Goal: Task Accomplishment & Management: Use online tool/utility

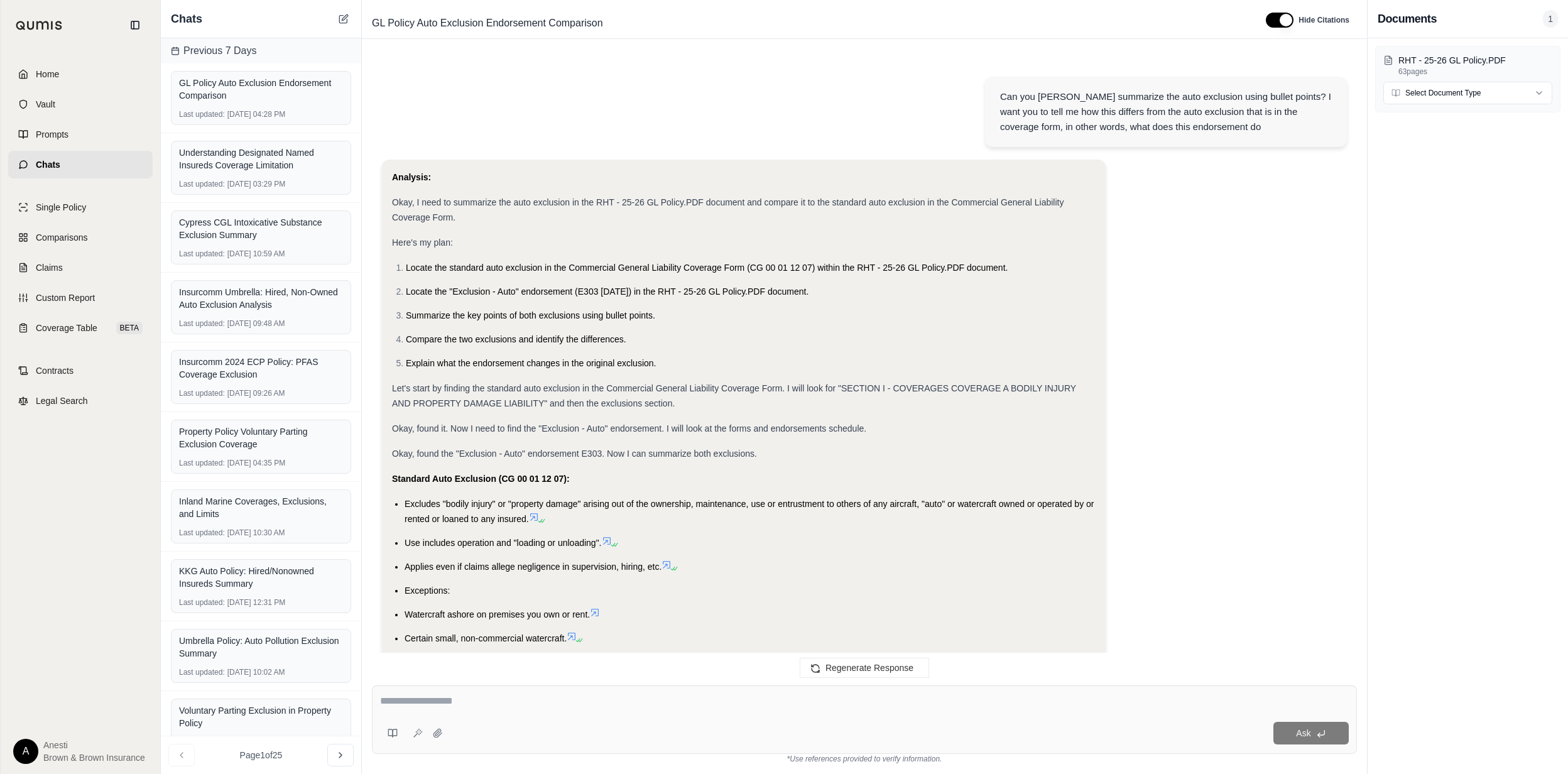
scroll to position [7986, 0]
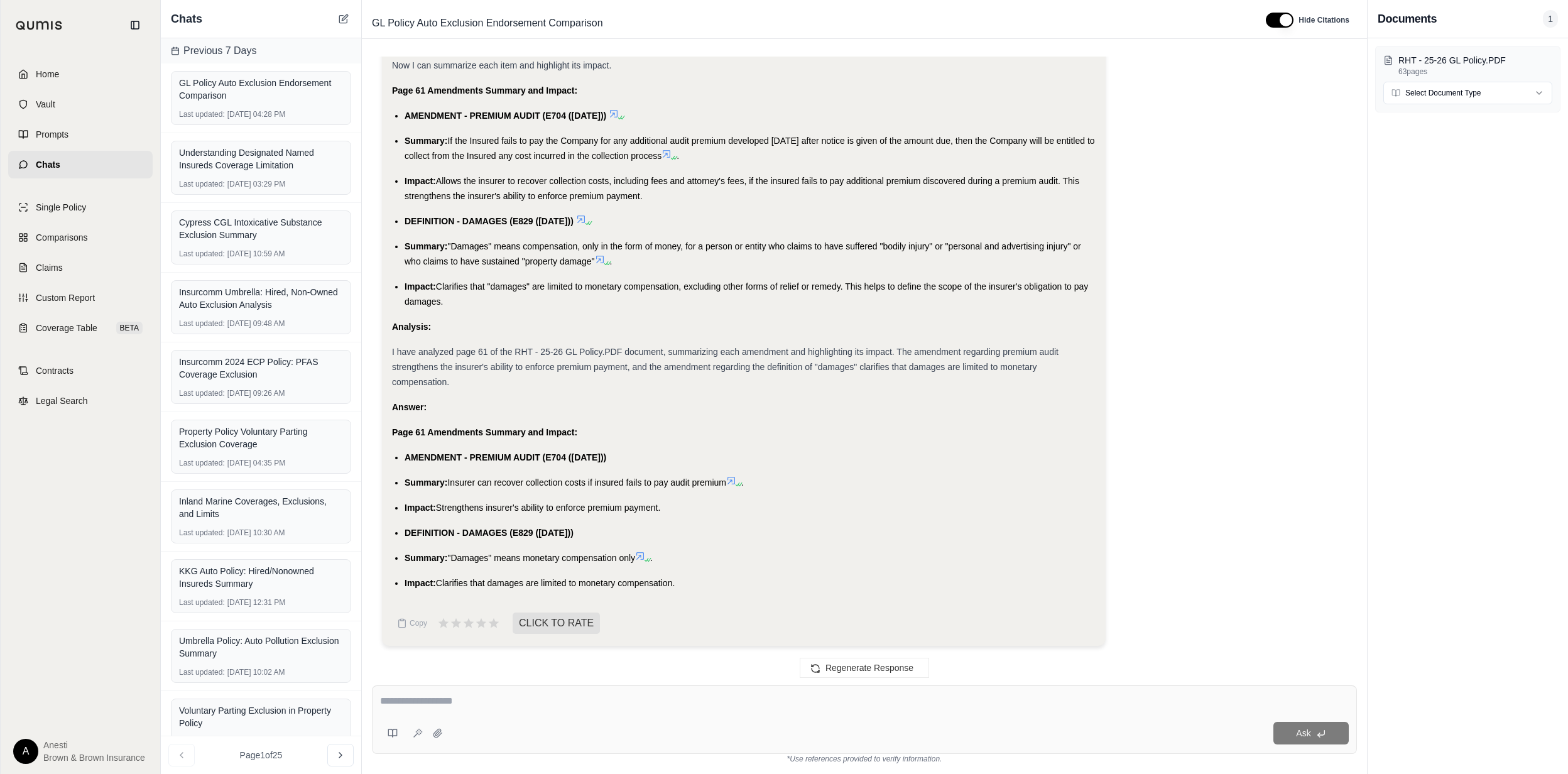
click at [1197, 356] on div "Analysis: Okay, I need to summarize page 61 of the RHT - 25-26 GL Policy.PDF do…" at bounding box center [865, 227] width 965 height 855
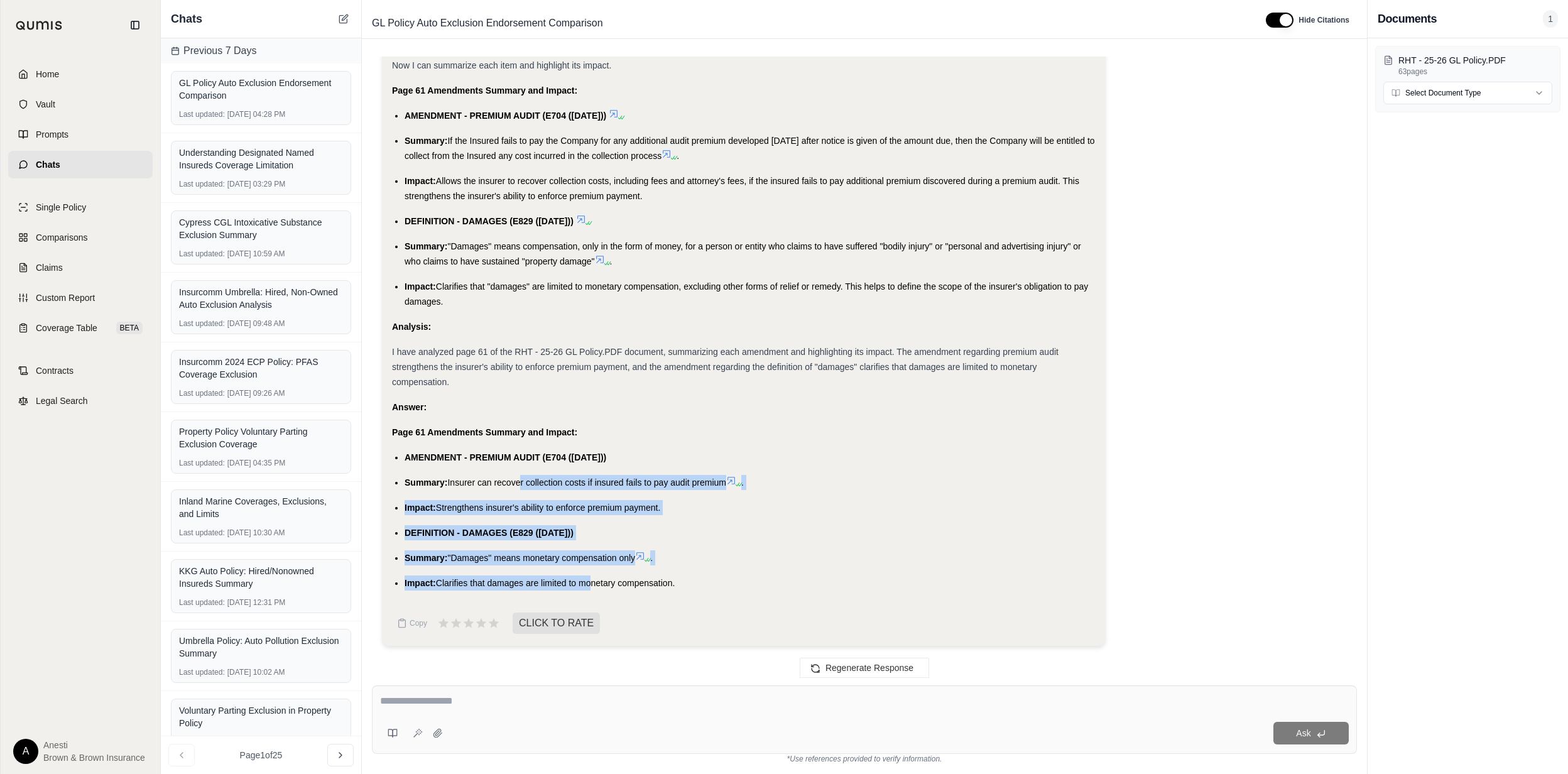
drag, startPoint x: 520, startPoint y: 480, endPoint x: 590, endPoint y: 584, distance: 125.4
click at [590, 584] on ul "AMENDMENT - PREMIUM AUDIT (E704 ([DATE])) Summary: Insurer can recover collecti…" at bounding box center [743, 520] width 703 height 141
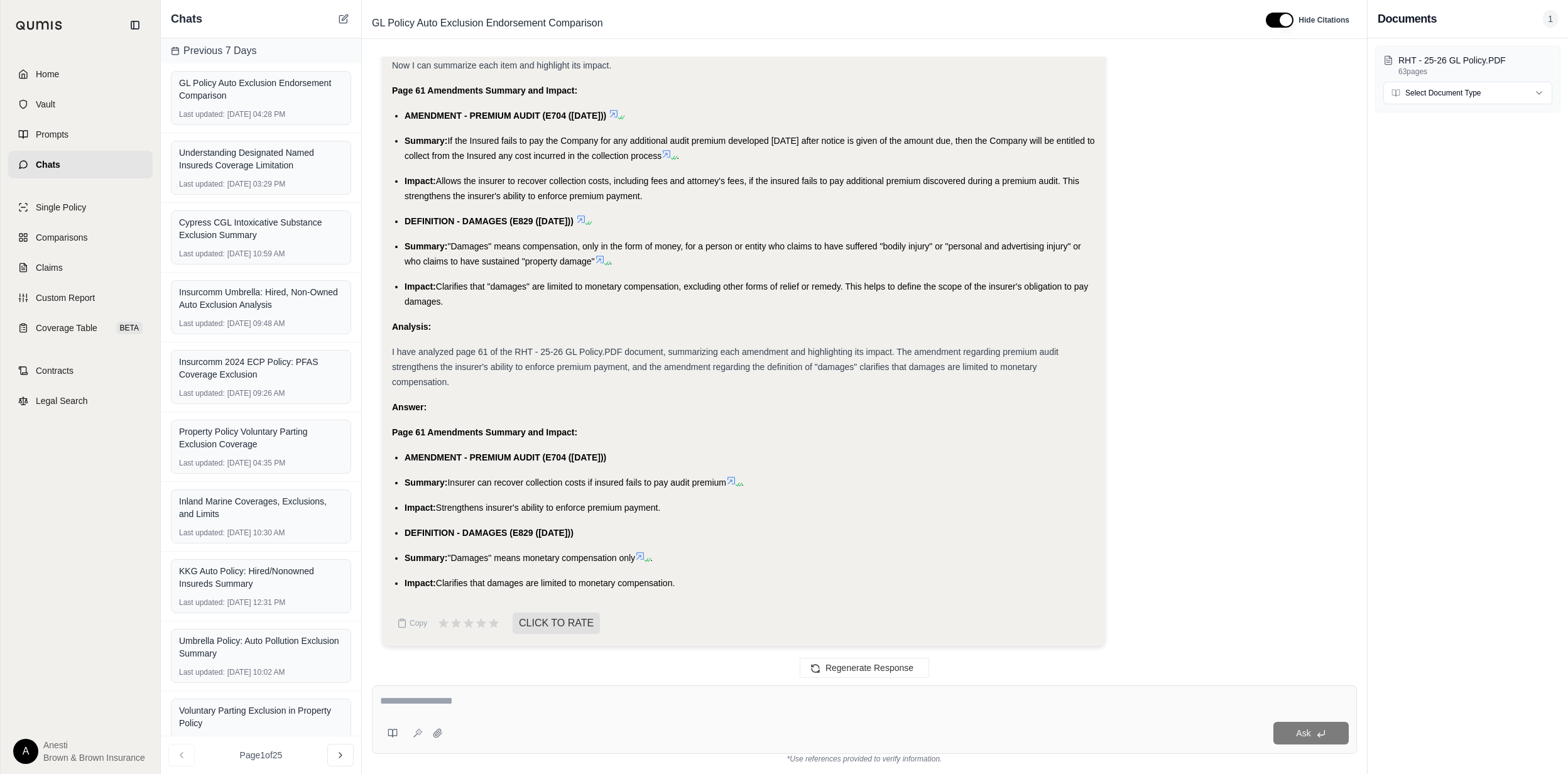
drag, startPoint x: 590, startPoint y: 584, endPoint x: 889, endPoint y: 470, distance: 320.0
click at [889, 470] on ul "AMENDMENT - PREMIUM AUDIT (E704 ([DATE])) Summary: Insurer can recover collecti…" at bounding box center [743, 520] width 703 height 141
click at [98, 76] on link "Home" at bounding box center [80, 74] width 145 height 27
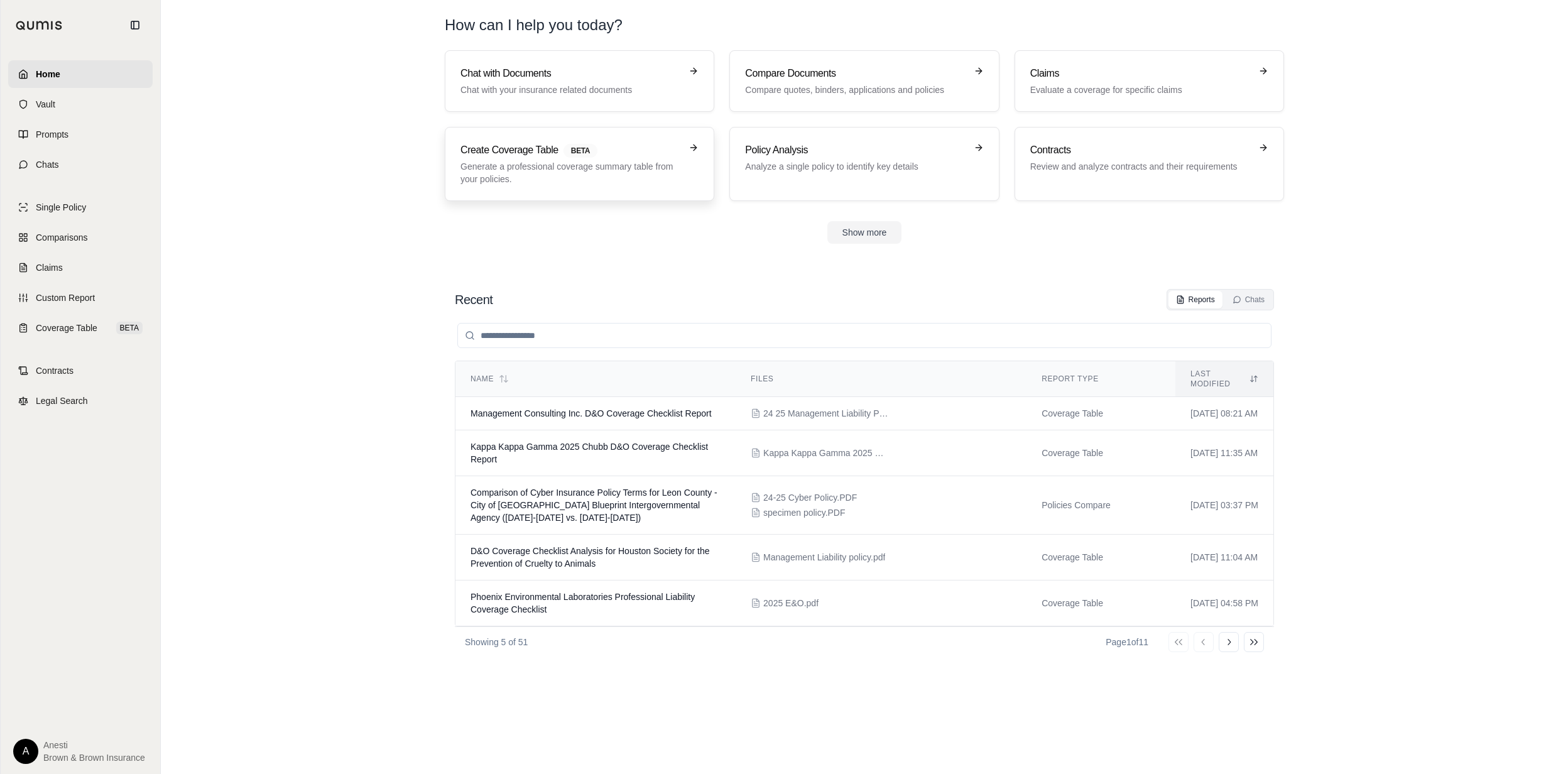
click at [528, 153] on h3 "Create Coverage Table BETA" at bounding box center [570, 150] width 221 height 15
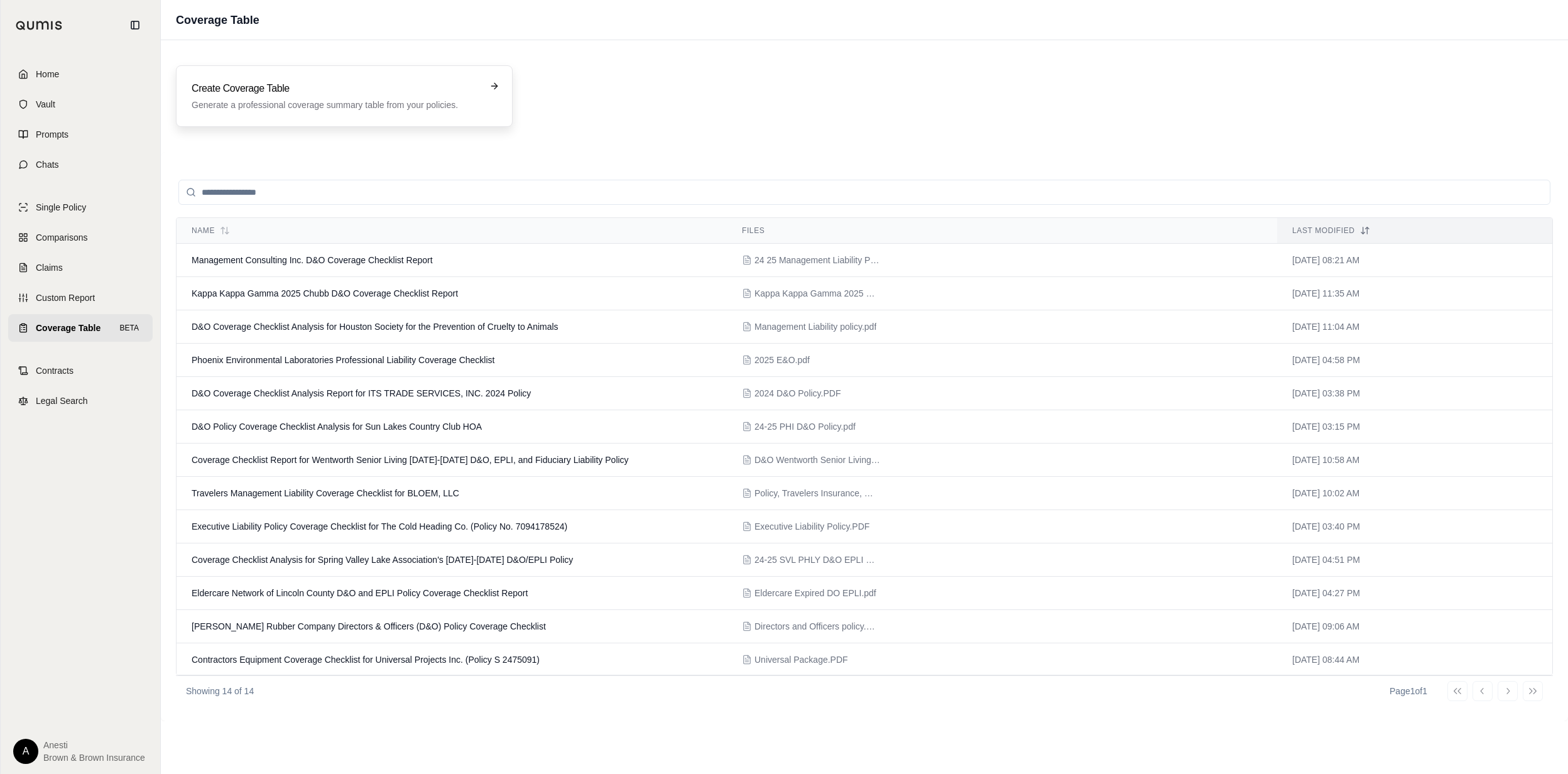
click at [333, 93] on h3 "Create Coverage Table" at bounding box center [336, 89] width 288 height 15
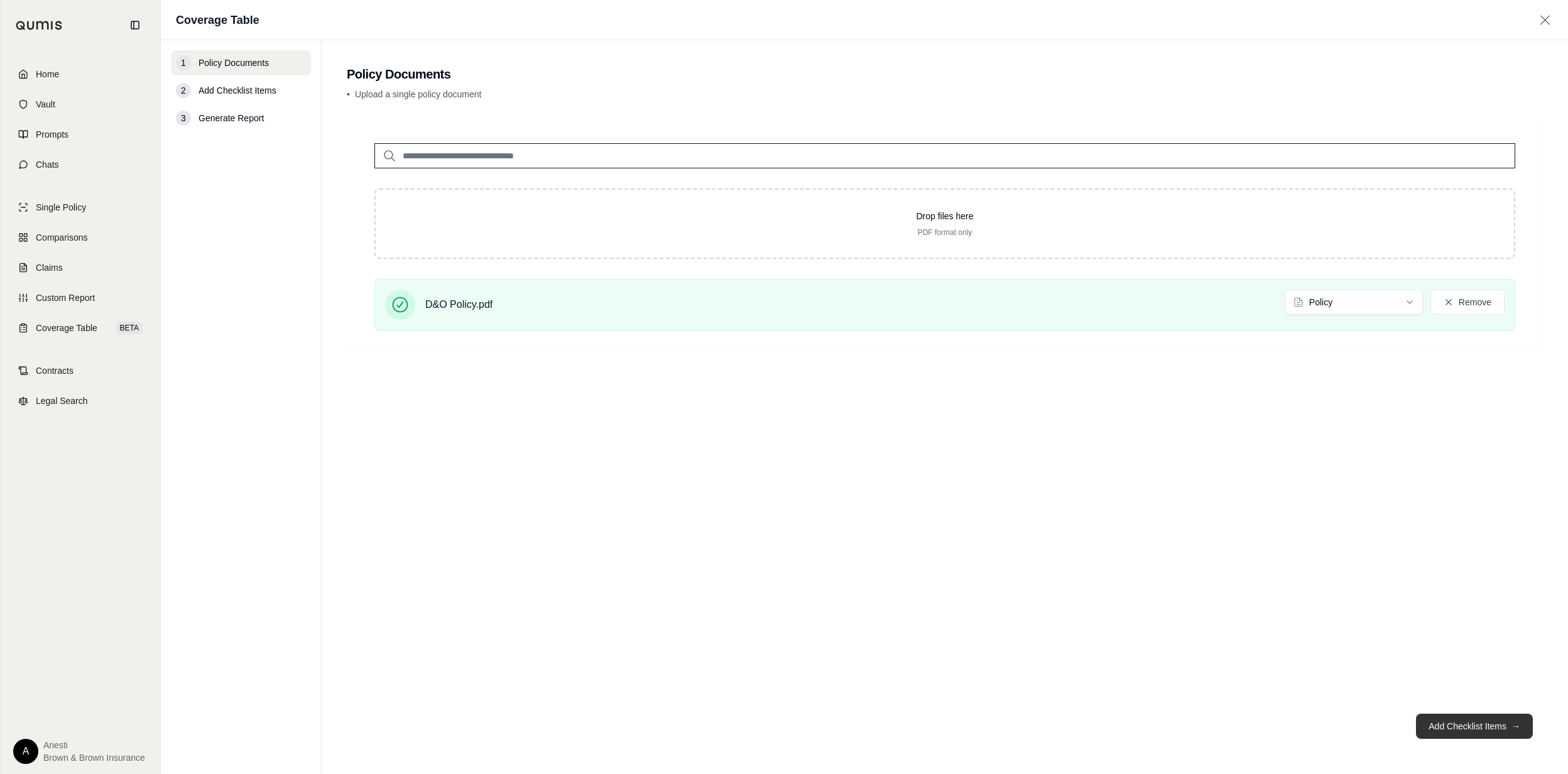
click at [1471, 719] on button "Add Checklist Items →" at bounding box center [1474, 726] width 117 height 25
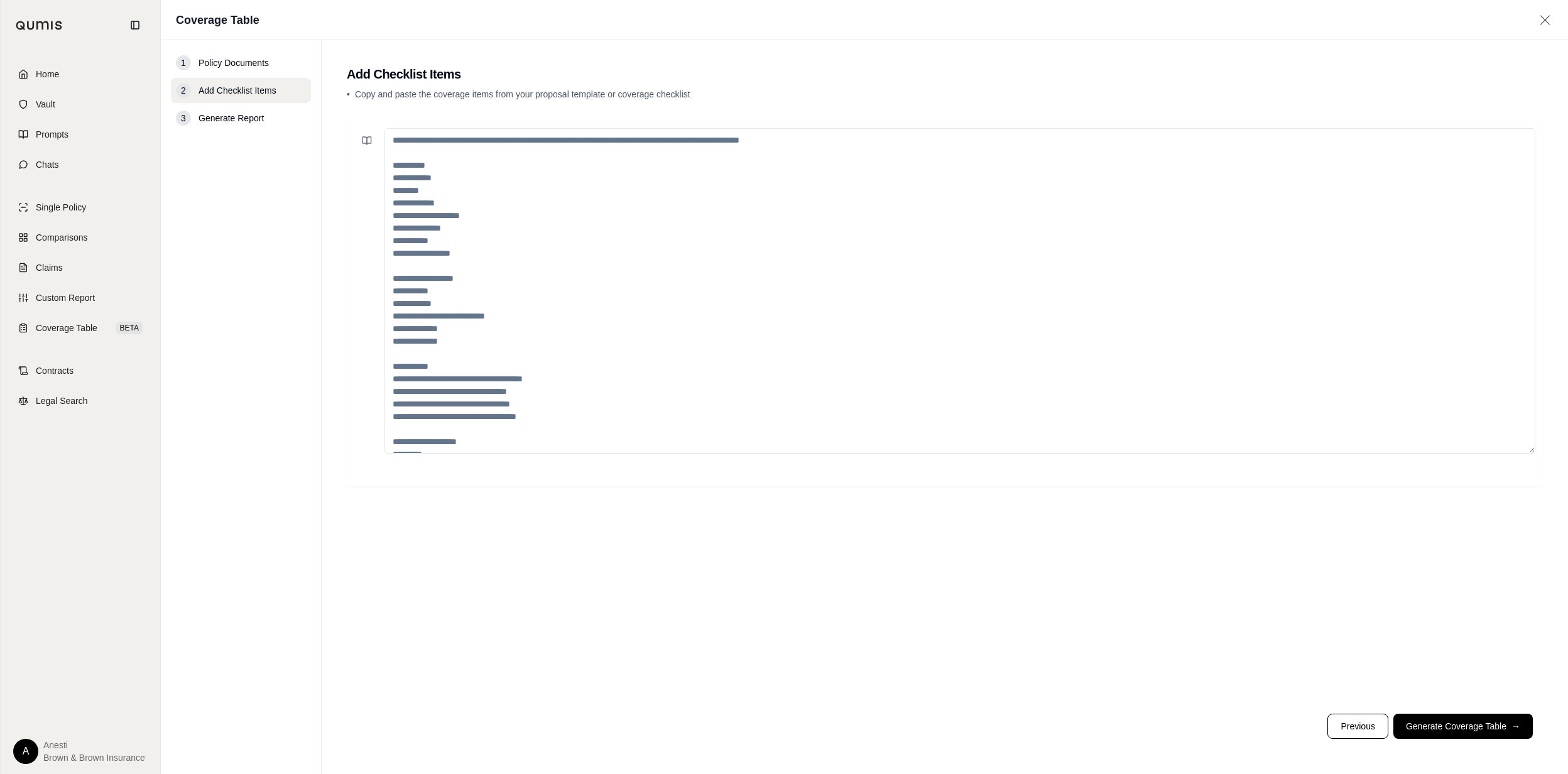
click at [629, 205] on textarea at bounding box center [960, 291] width 1151 height 325
paste textarea "**********"
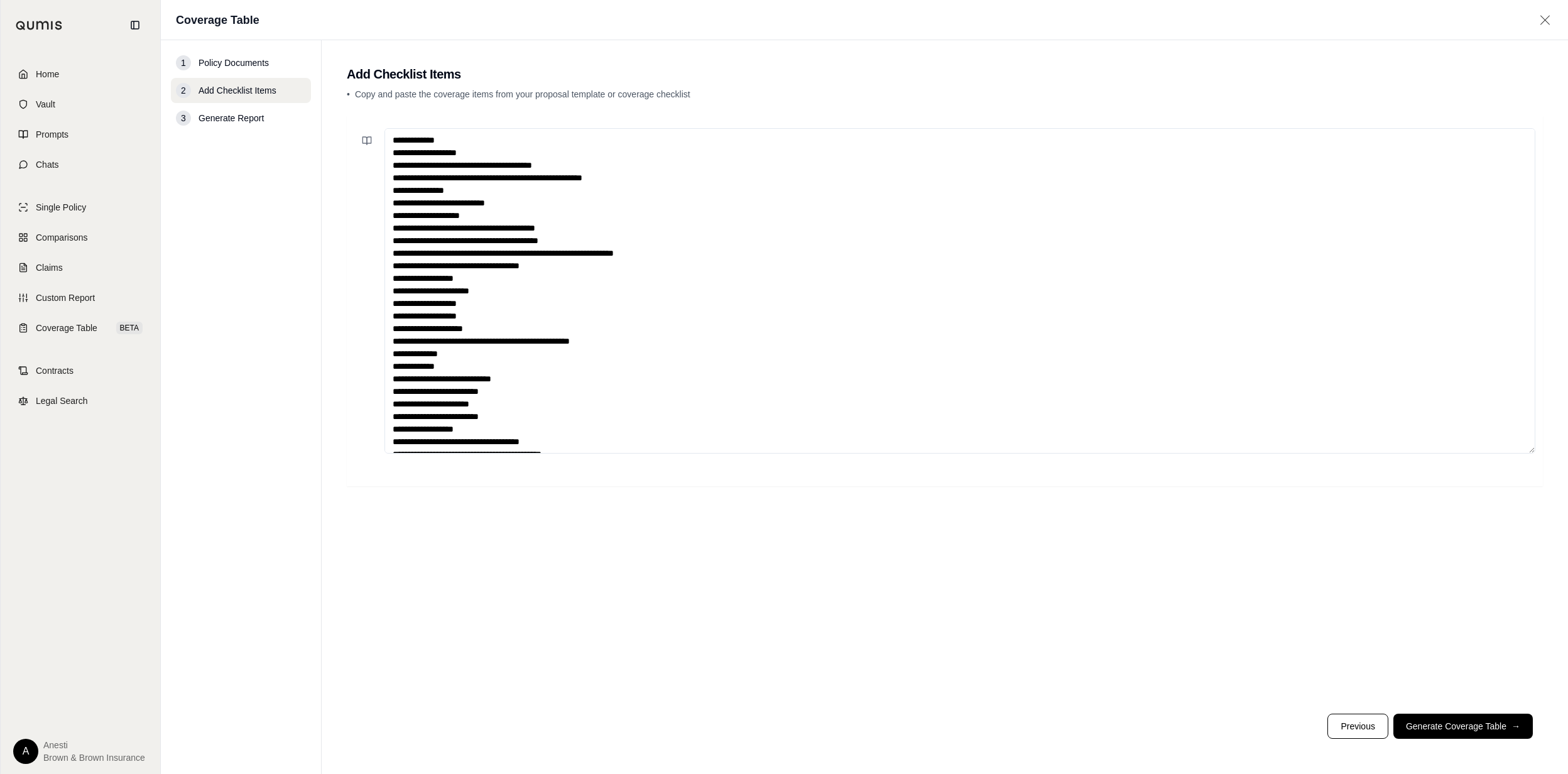
scroll to position [872, 0]
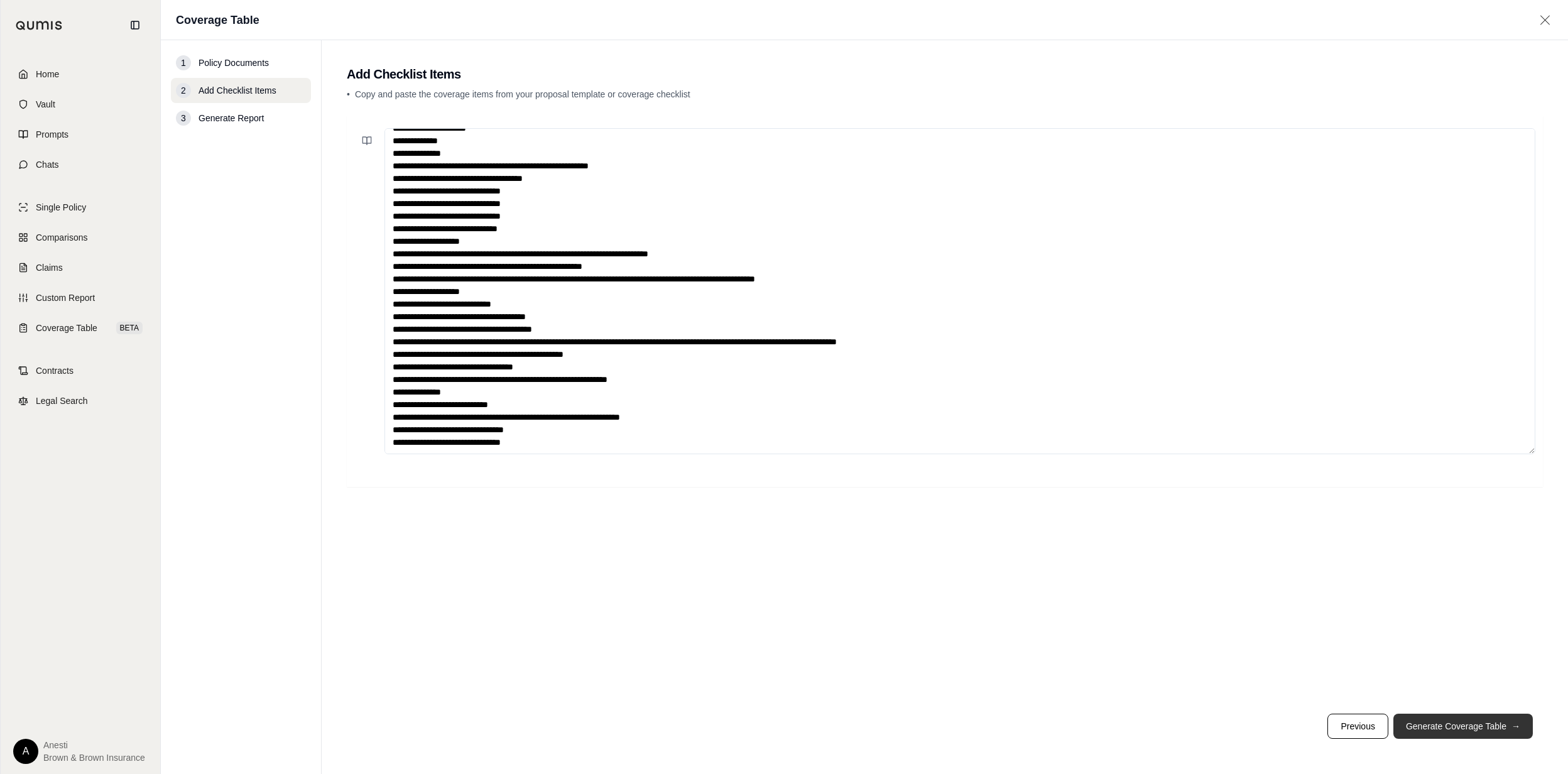
type textarea "**********"
click at [1491, 715] on button "Generate Coverage Table →" at bounding box center [1462, 726] width 139 height 25
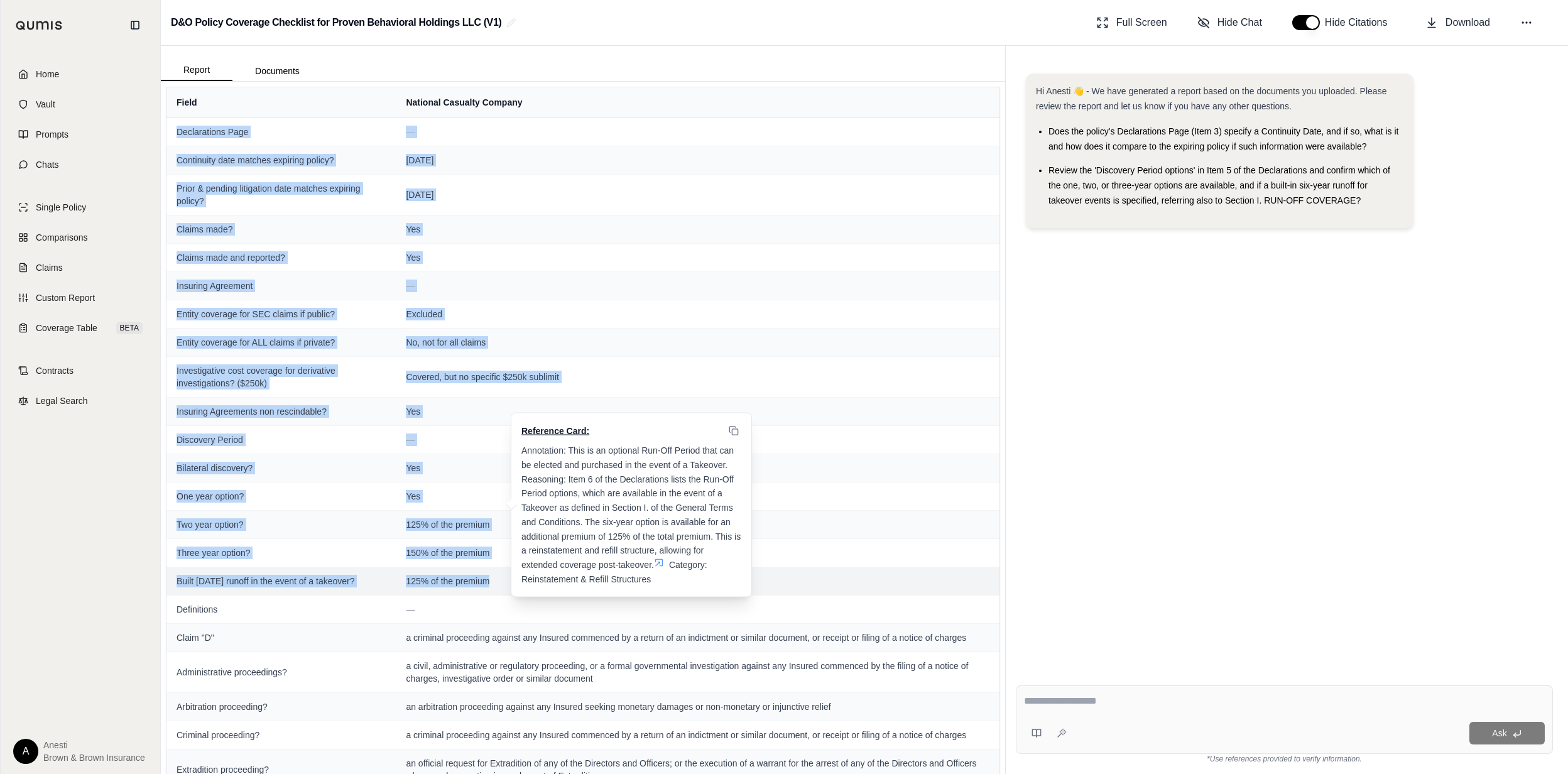
drag, startPoint x: 173, startPoint y: 131, endPoint x: 501, endPoint y: 595, distance: 568.2
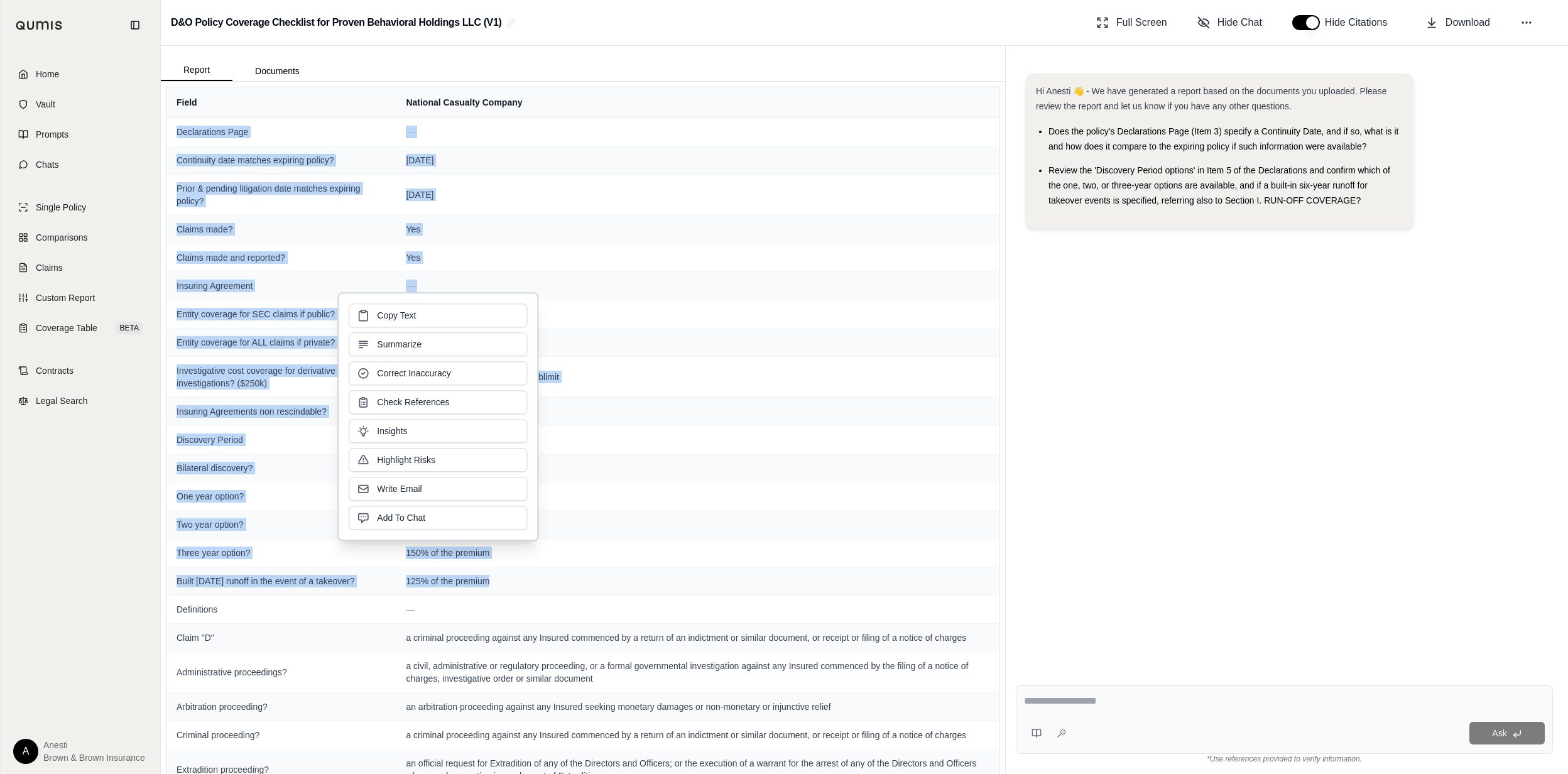
copy tbody "Declarations Page — Continuity date matches expiring policy? [DATE] Prior & pen…"
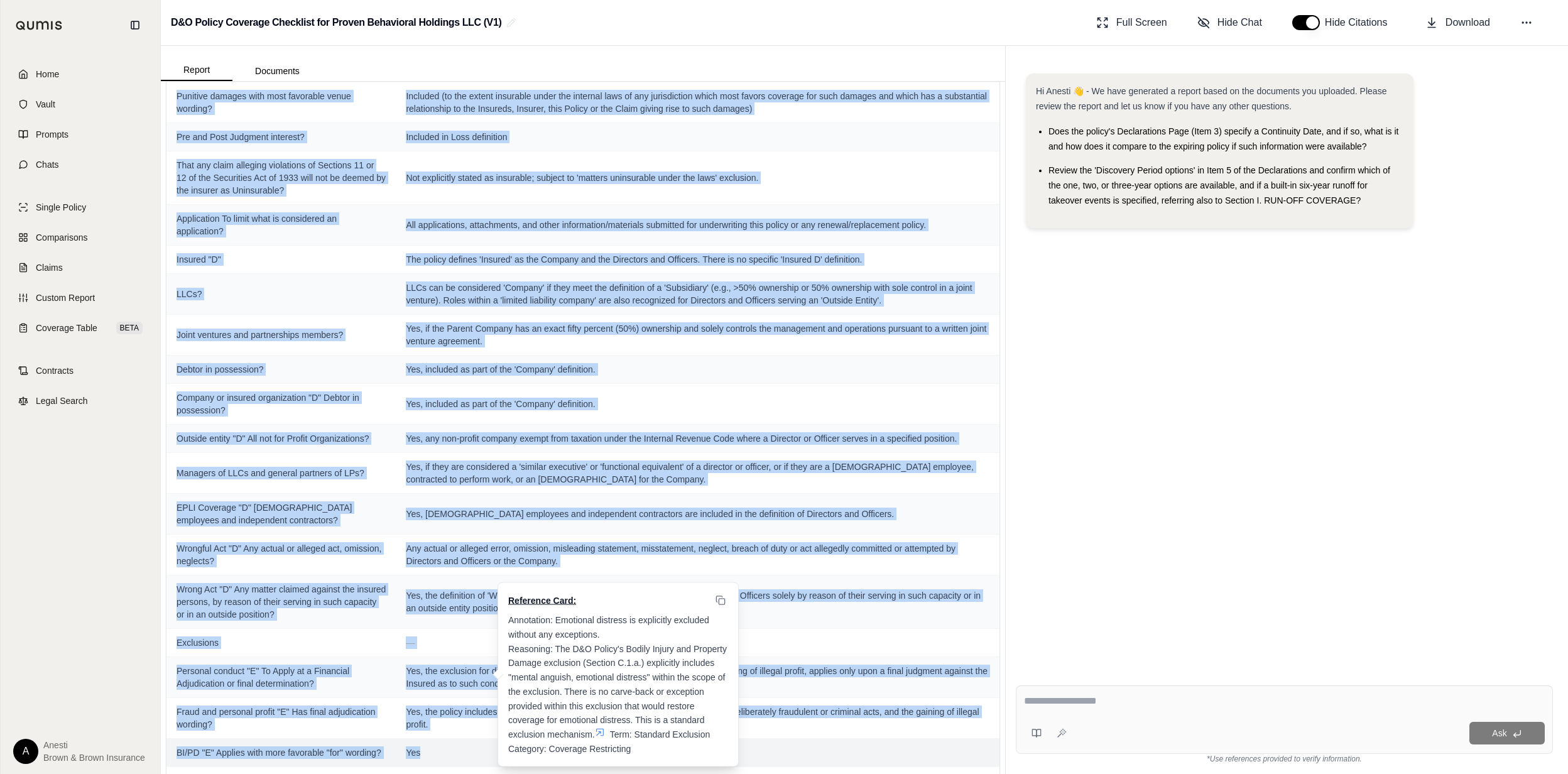
scroll to position [971, 0]
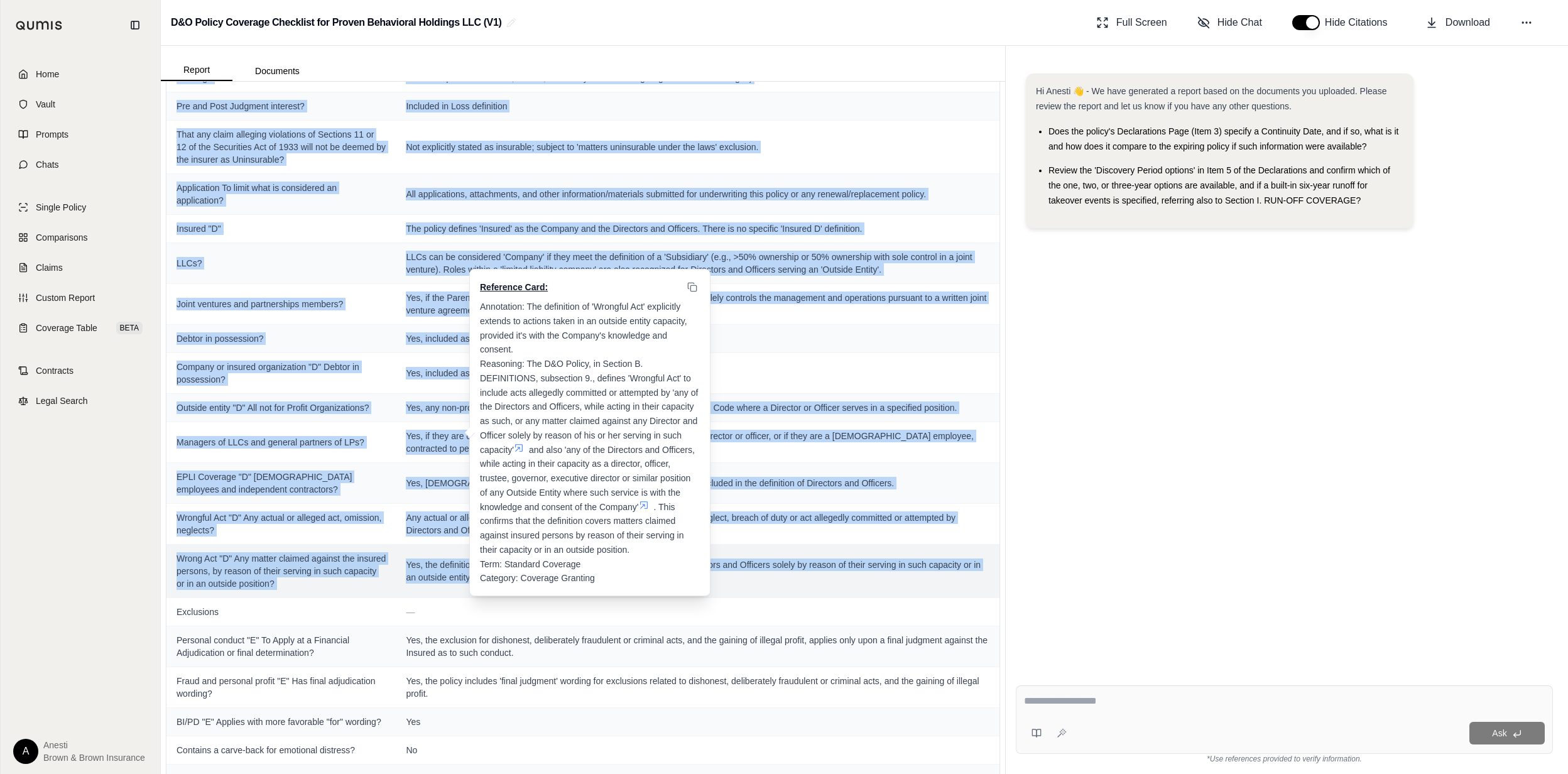
drag, startPoint x: 176, startPoint y: 192, endPoint x: 906, endPoint y: 587, distance: 830.0
click at [906, 587] on tbody "Declarations Page — Continuity date matches expiring policy? [DATE] Prior & pen…" at bounding box center [583, 725] width 833 height 3157
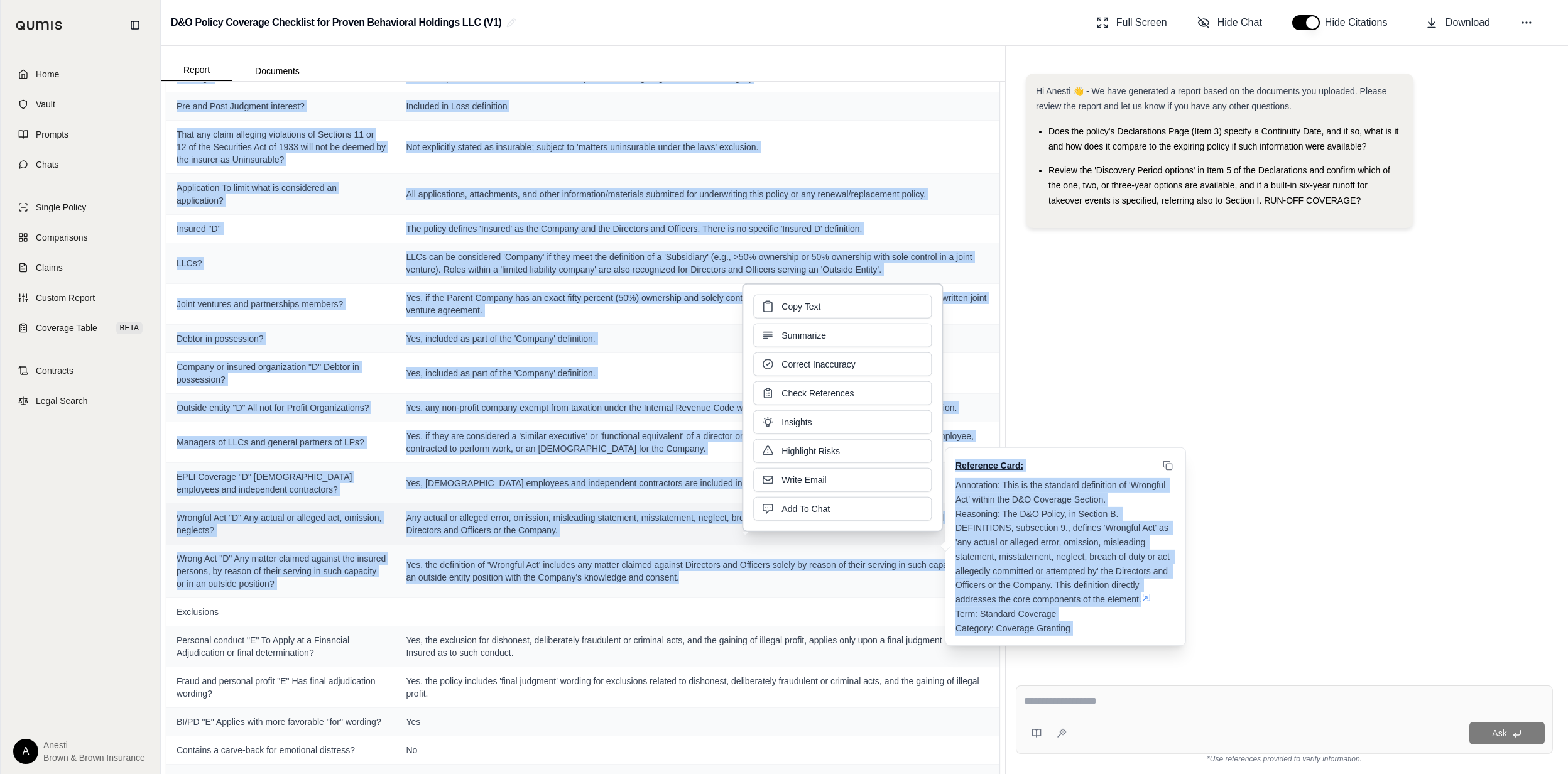
copy tbody "Loremipsumd — Sitam "C" a elitsedd eiusmodtem incidid utl Etdolor magnaaliq en …"
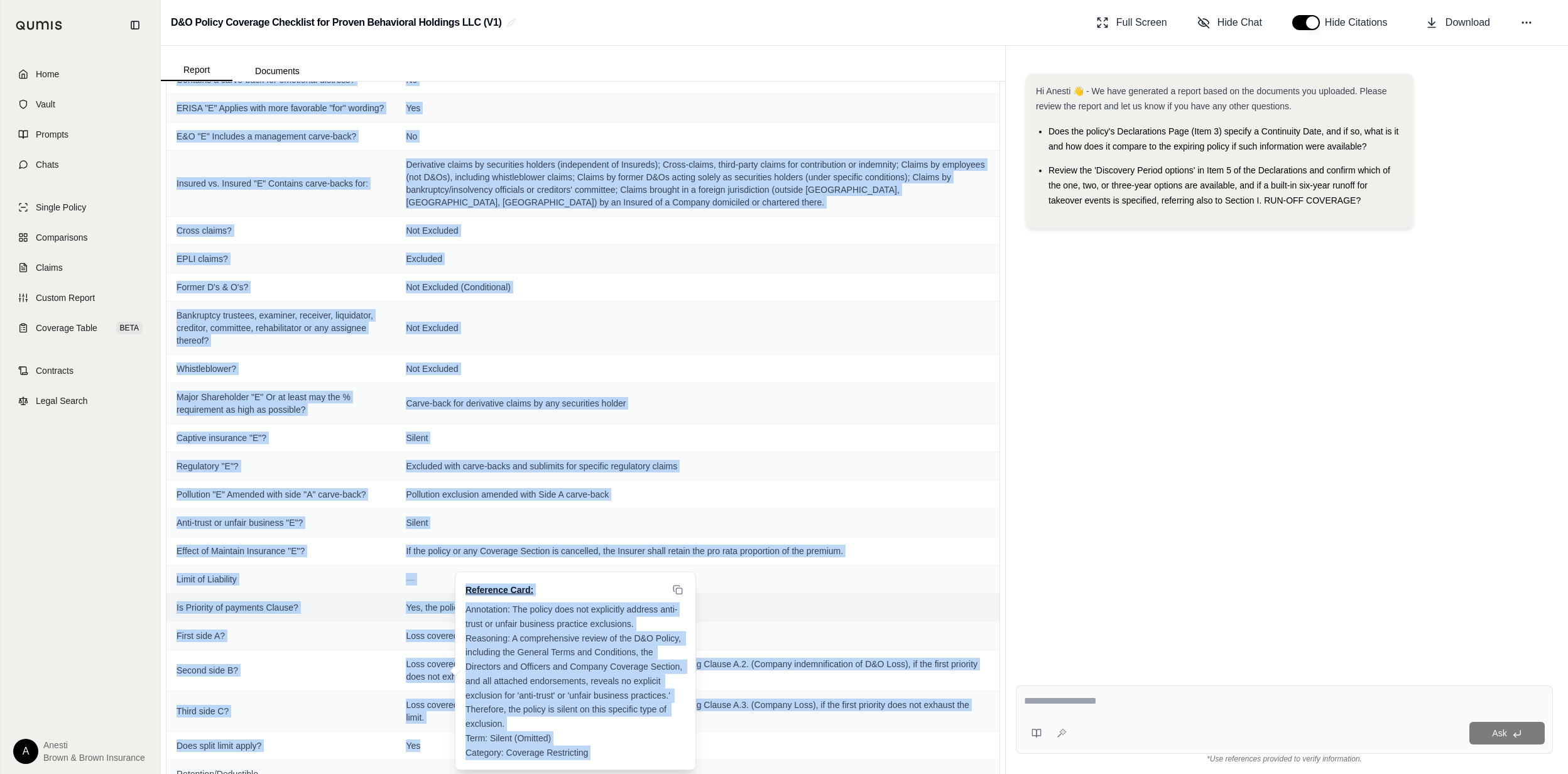
scroll to position [1669, 0]
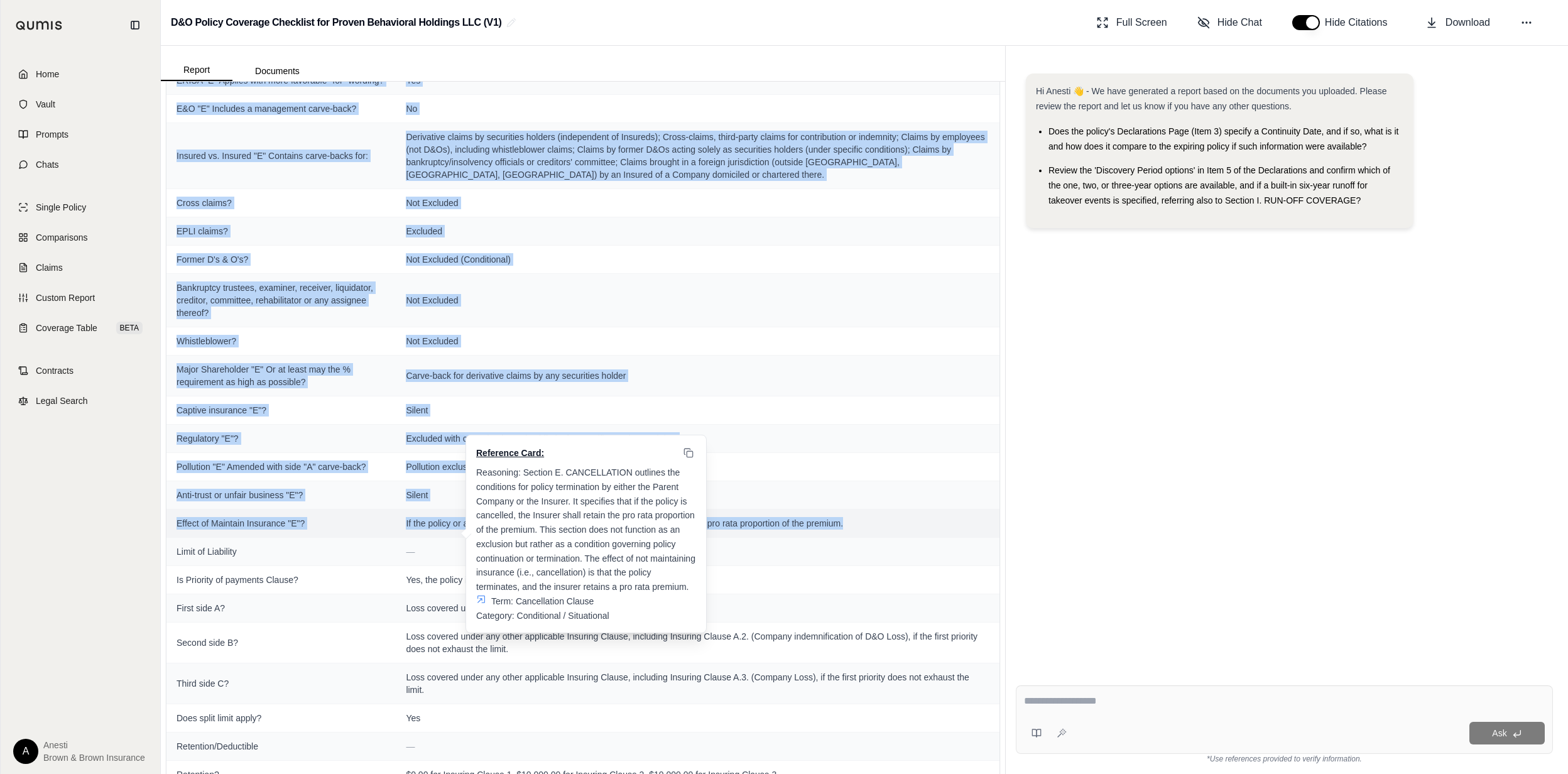
drag, startPoint x: 202, startPoint y: 204, endPoint x: 873, endPoint y: 546, distance: 753.1
click at [873, 546] on tbody "Declarations Page — Continuity date matches expiring policy? [DATE] Prior & pen…" at bounding box center [583, 27] width 833 height 3157
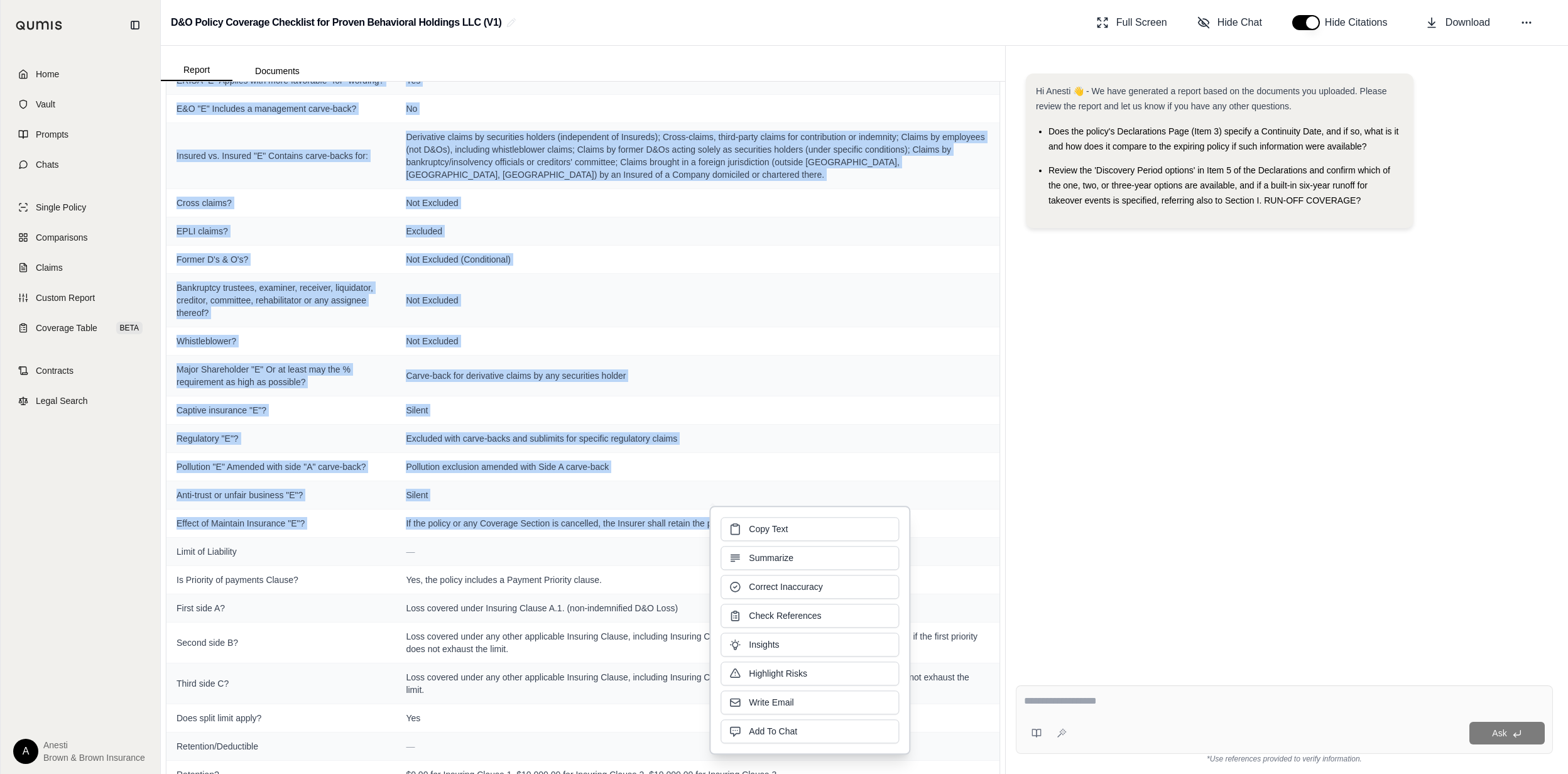
copy tbody "lore — Ipsumdol sitamet "C" Ad Elits do e Temporinc Utlaboreetdo ma aliqu enima…"
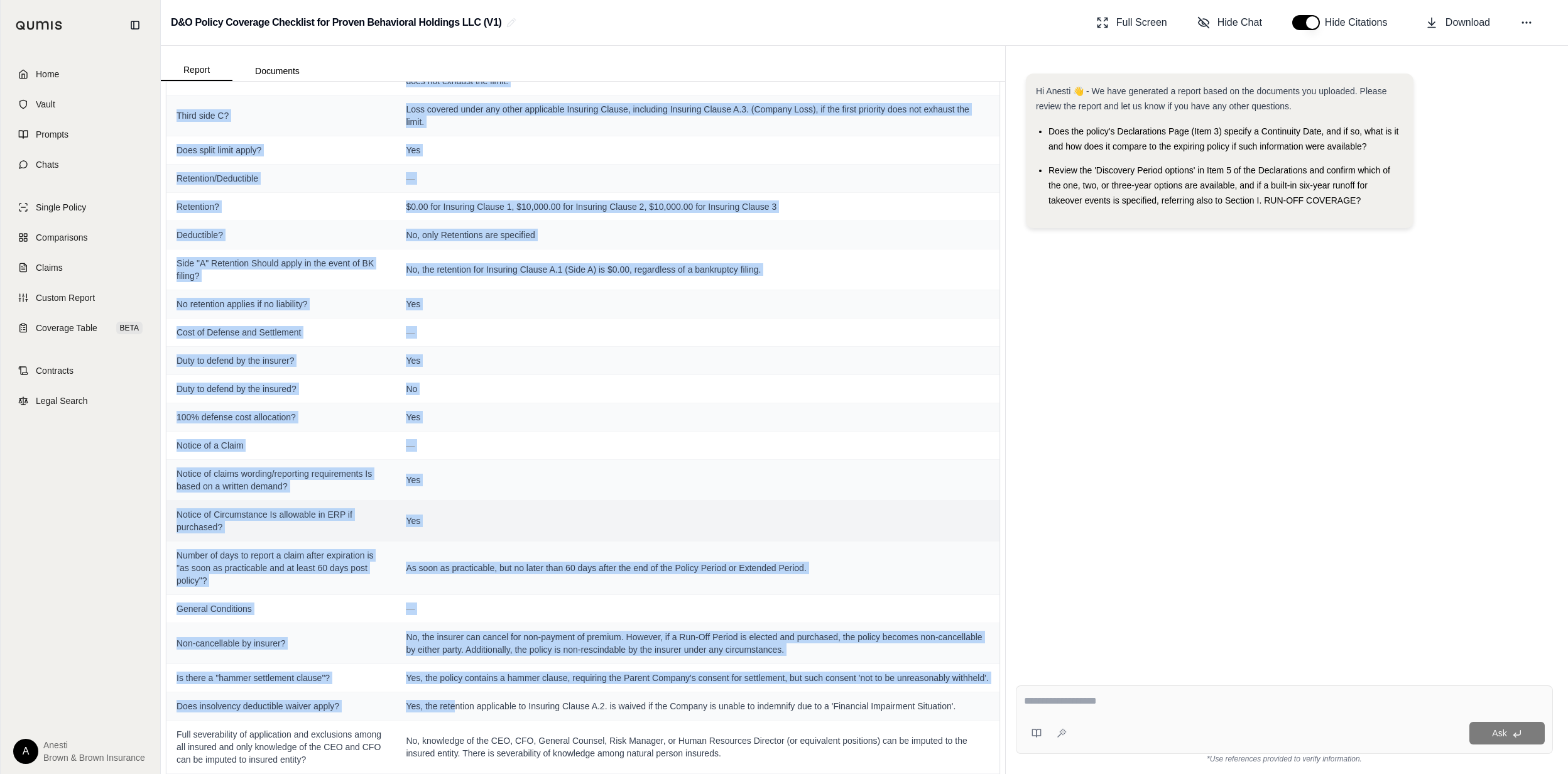
scroll to position [2239, 0]
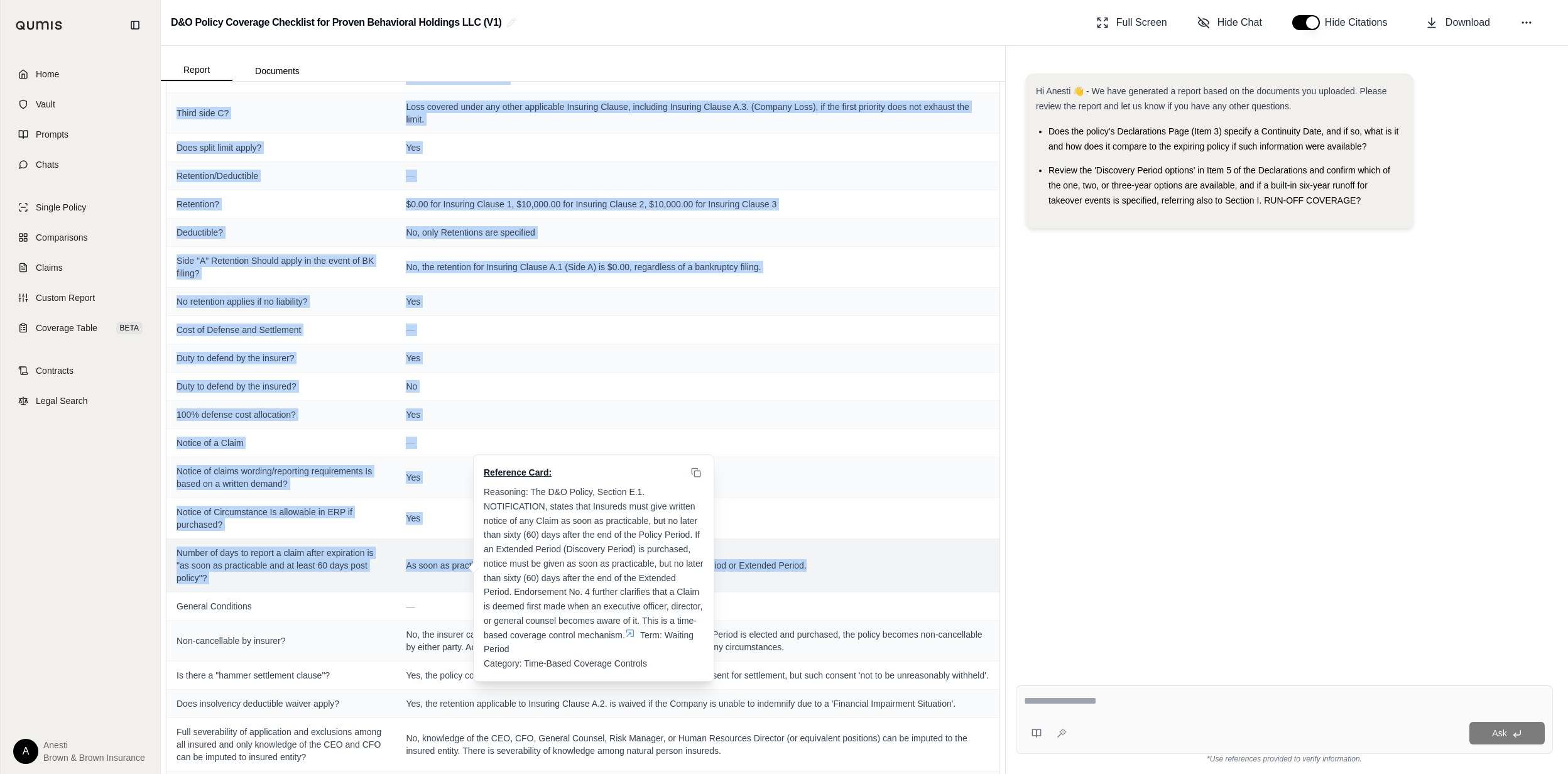
drag, startPoint x: 176, startPoint y: 199, endPoint x: 839, endPoint y: 603, distance: 776.4
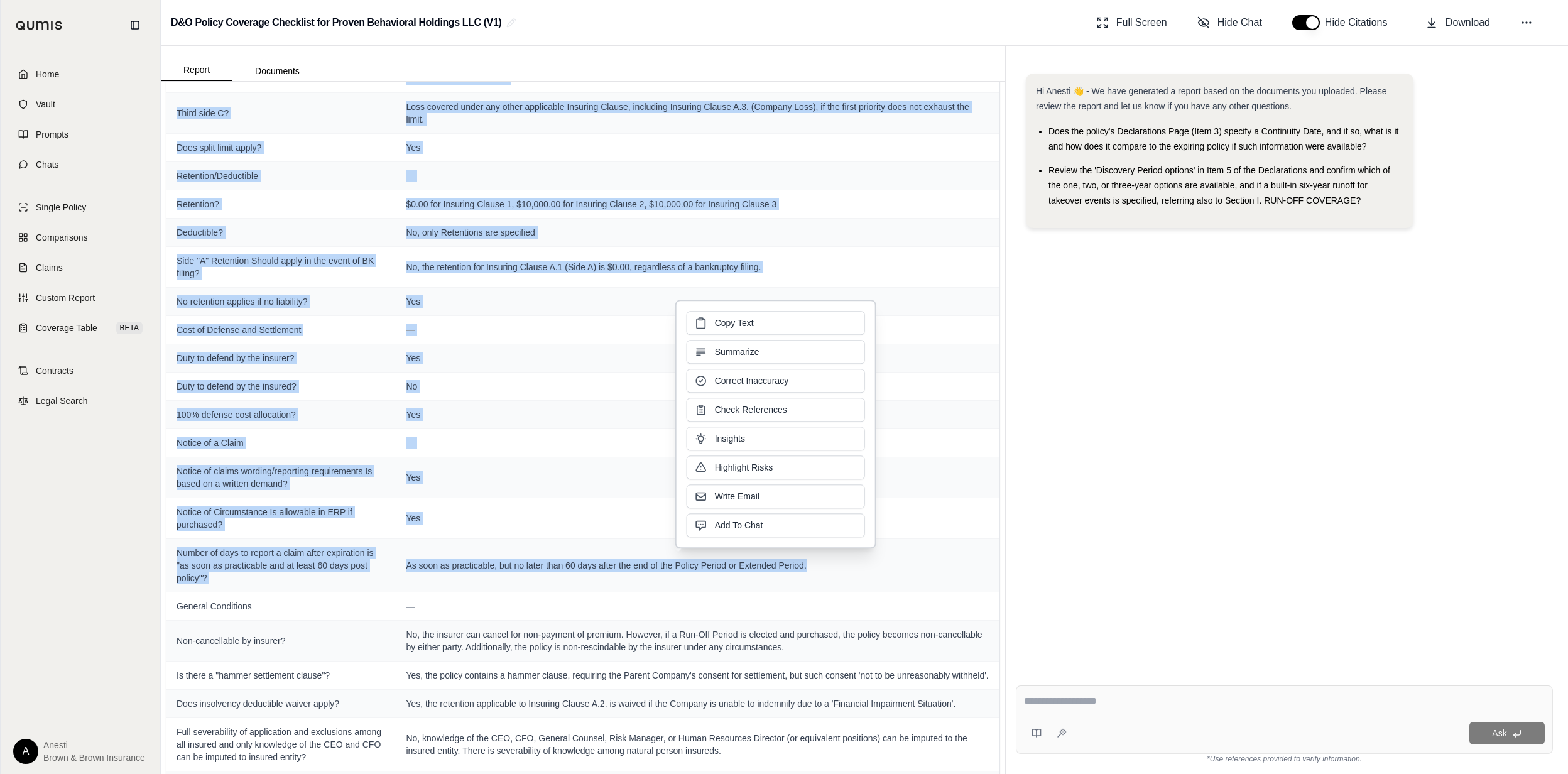
copy tbody "Lorem ip Dolorsita — Co Adipisci el seddoeiu Tempor? Inc, utl etdolo magnaali e…"
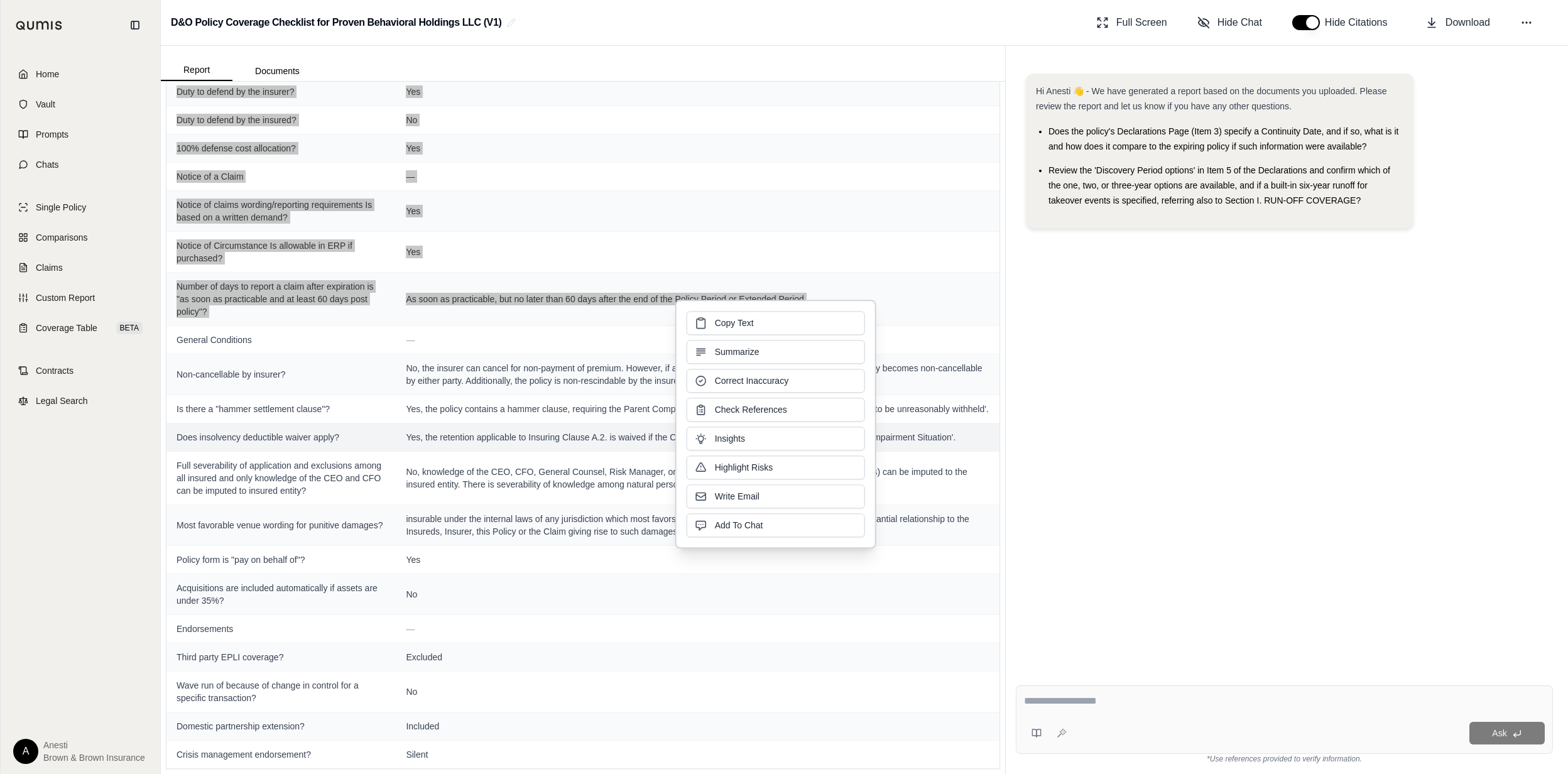
scroll to position [2551, 0]
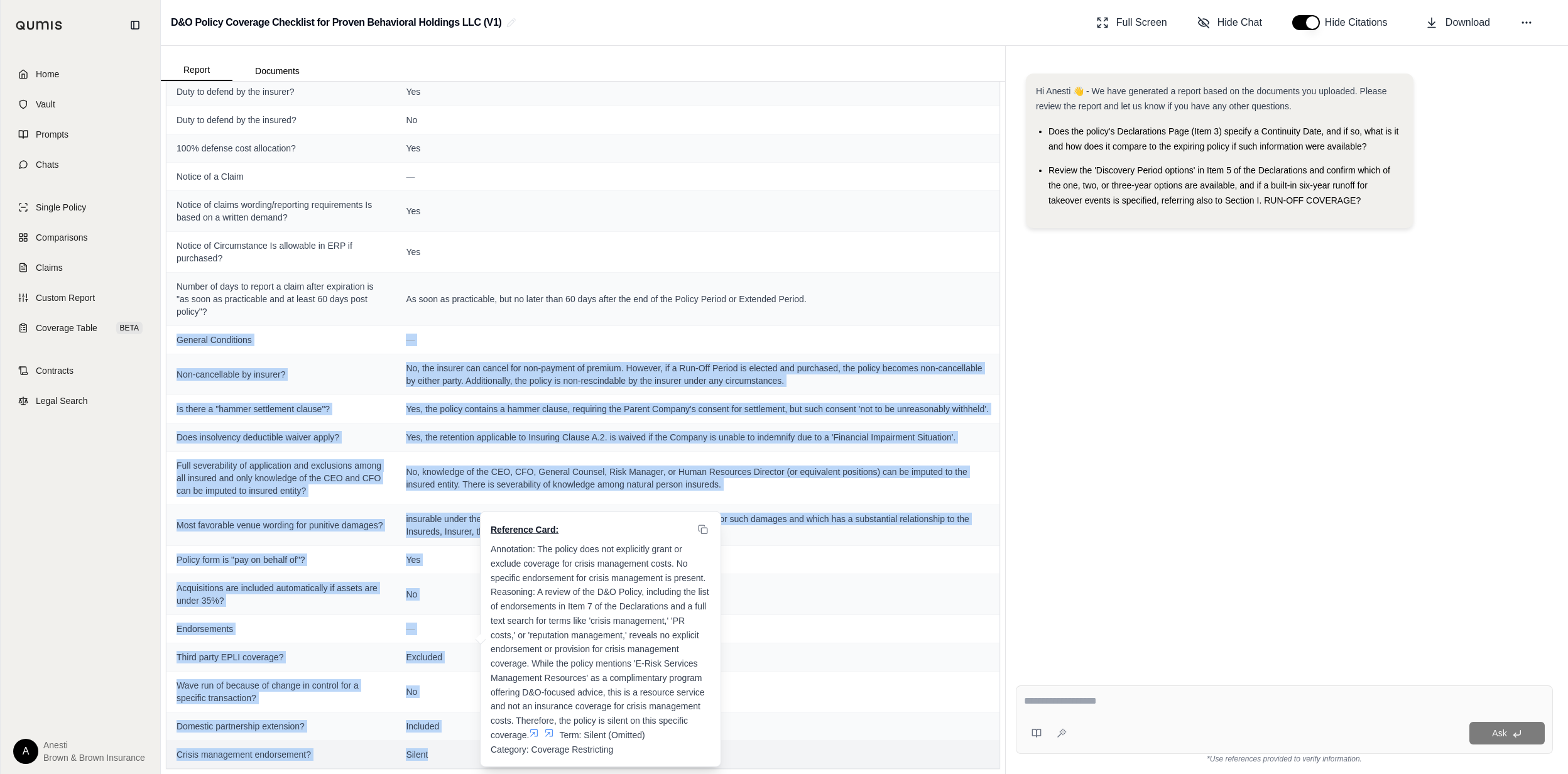
drag, startPoint x: 179, startPoint y: 323, endPoint x: 466, endPoint y: 762, distance: 524.5
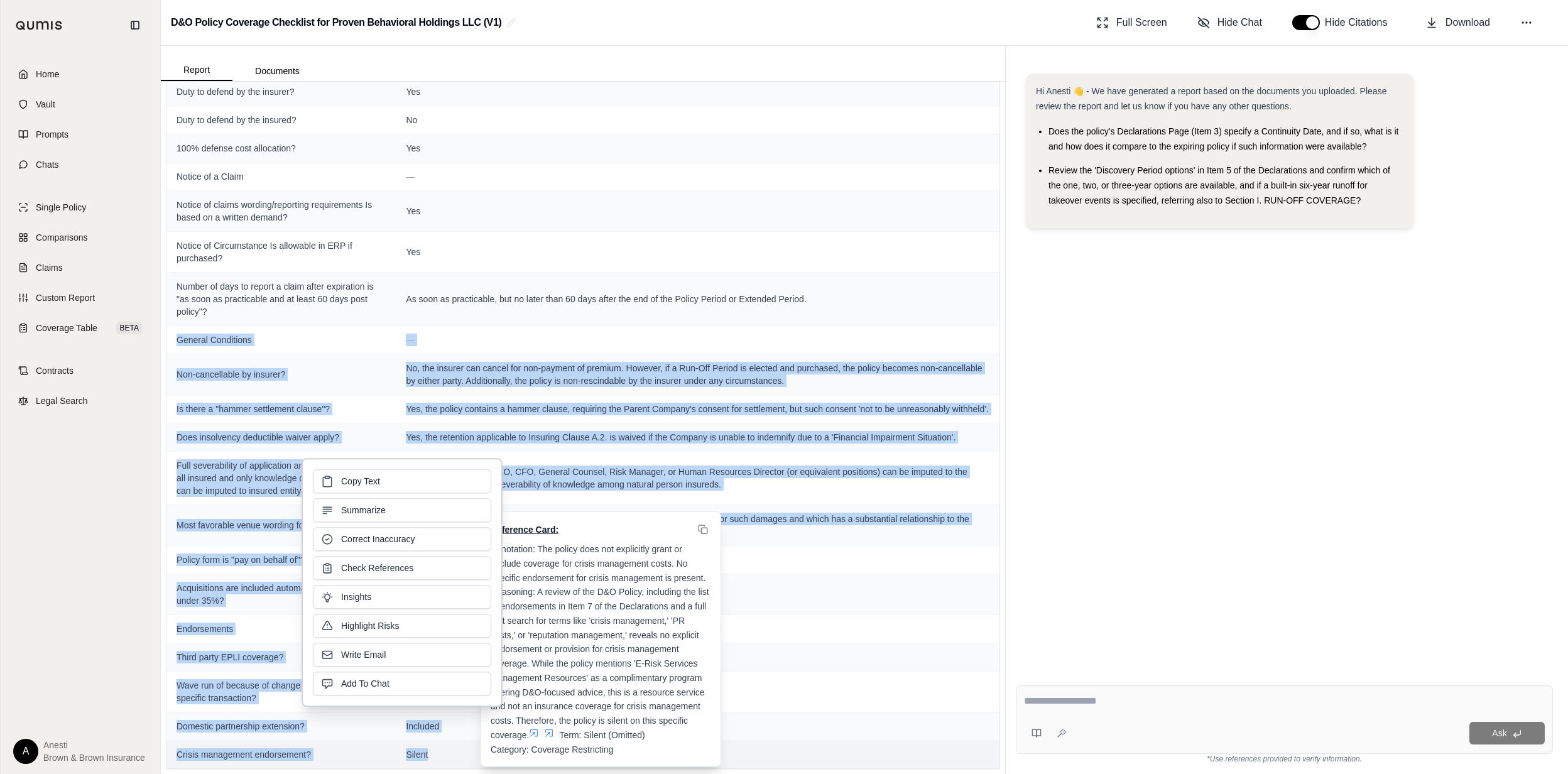
copy tbody "Loremip Dolorsitam — Con-adipiscinge se doeiusm? Te, inc utlabor etd magnaa eni…"
